Goal: Task Accomplishment & Management: Use online tool/utility

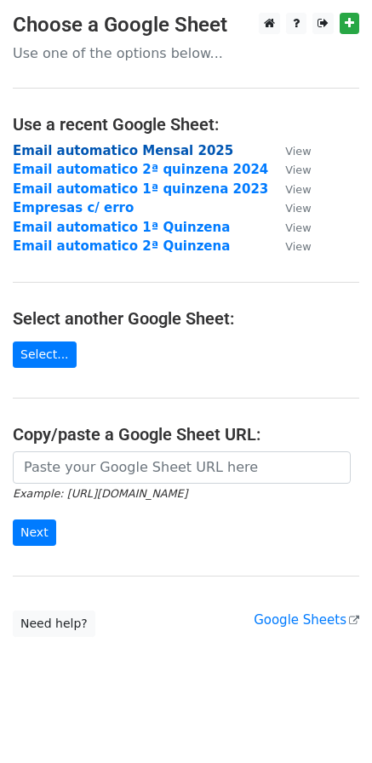
click at [165, 153] on strong "Email automatico Mensal 2025" at bounding box center [123, 150] width 221 height 15
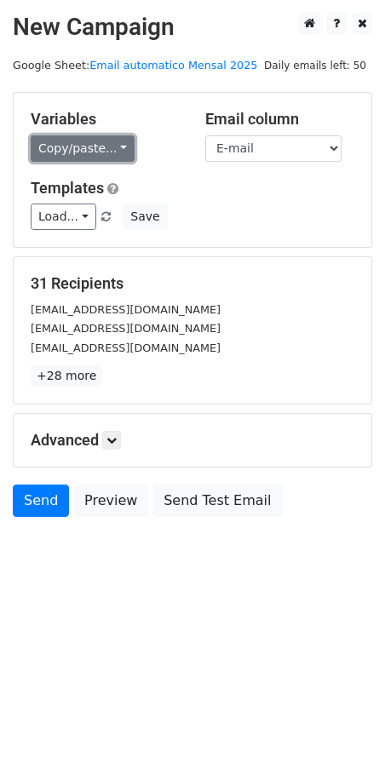
click at [105, 147] on link "Copy/paste..." at bounding box center [83, 148] width 104 height 26
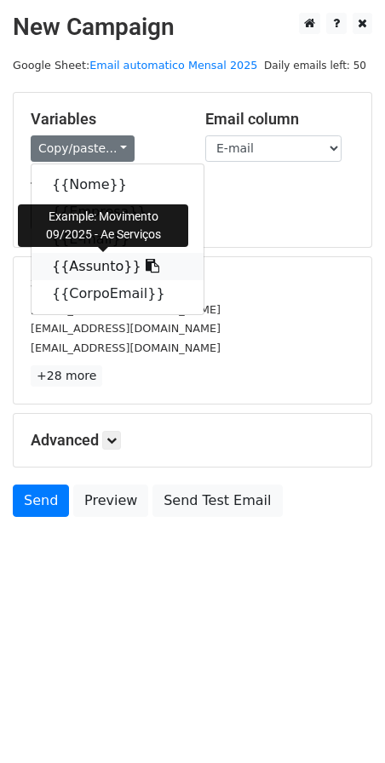
click at [94, 274] on link "{{Assunto}}" at bounding box center [118, 266] width 172 height 27
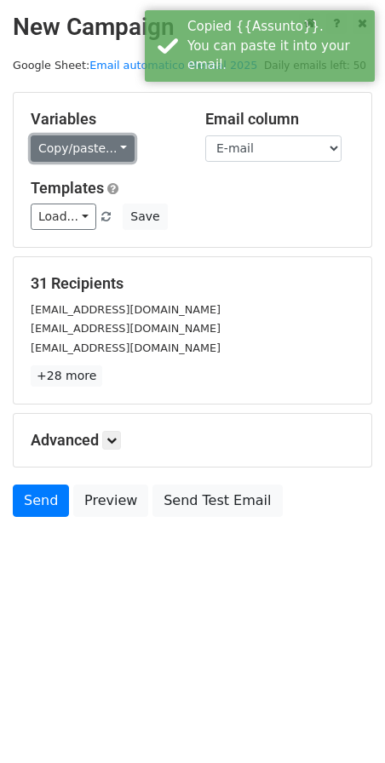
click at [96, 147] on link "Copy/paste..." at bounding box center [83, 148] width 104 height 26
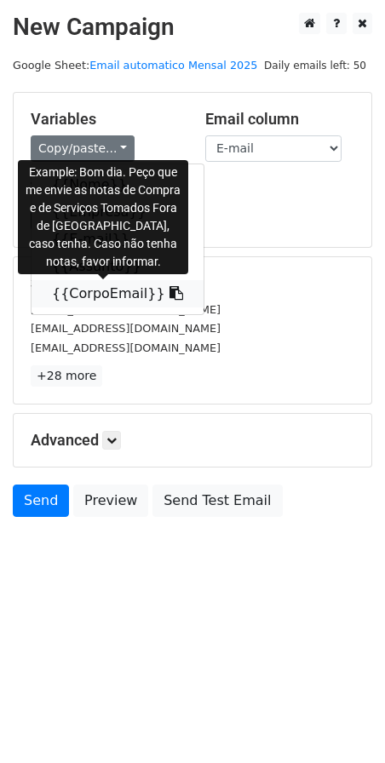
click at [95, 299] on link "{{CorpoEmail}}" at bounding box center [118, 293] width 172 height 27
